Goal: Transaction & Acquisition: Purchase product/service

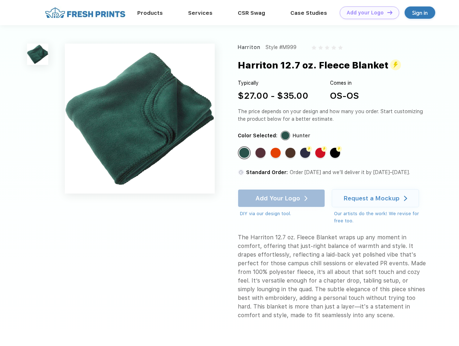
click at [367, 13] on link "Add your Logo Design Tool" at bounding box center [369, 12] width 59 height 13
click at [0, 0] on div "Design Tool" at bounding box center [0, 0] width 0 height 0
click at [386, 12] on link "Add your Logo Design Tool" at bounding box center [369, 12] width 59 height 13
click at [38, 54] on img at bounding box center [37, 54] width 21 height 21
click at [245, 153] on div "Standard Color" at bounding box center [244, 153] width 10 height 10
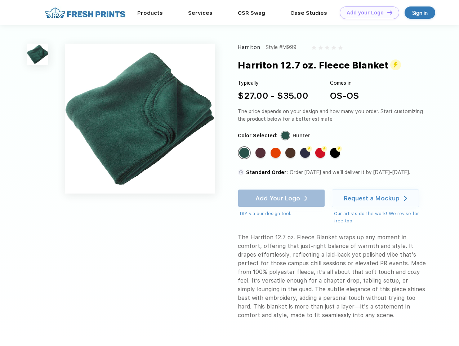
click at [261, 153] on div "Standard Color" at bounding box center [260, 153] width 10 height 10
click at [276, 153] on div "Standard Color" at bounding box center [275, 153] width 10 height 10
click at [291, 153] on div "Standard Color" at bounding box center [290, 153] width 10 height 10
click at [306, 153] on div "Flash Color" at bounding box center [305, 153] width 10 height 10
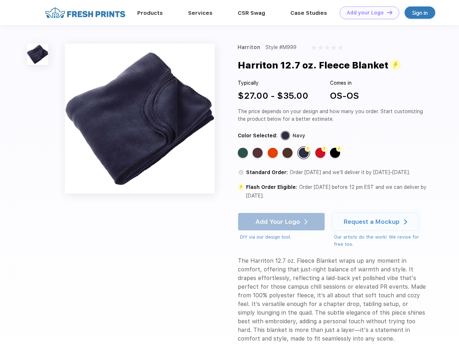
click at [321, 153] on div "Flash Color" at bounding box center [320, 153] width 10 height 10
